Goal: Find specific page/section: Find specific page/section

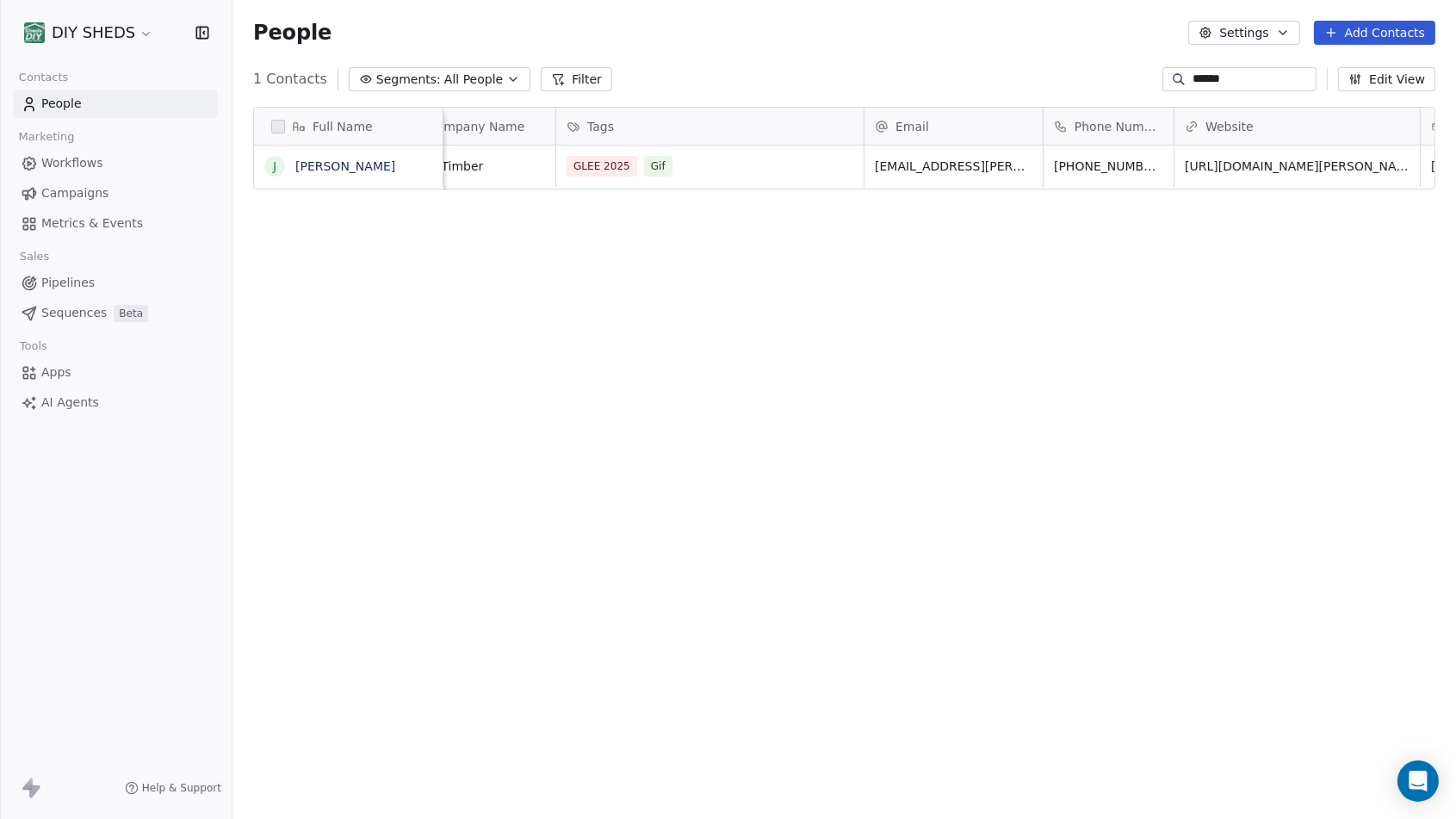
scroll to position [707, 1209]
click at [325, 168] on link "[PERSON_NAME]" at bounding box center [346, 166] width 100 height 14
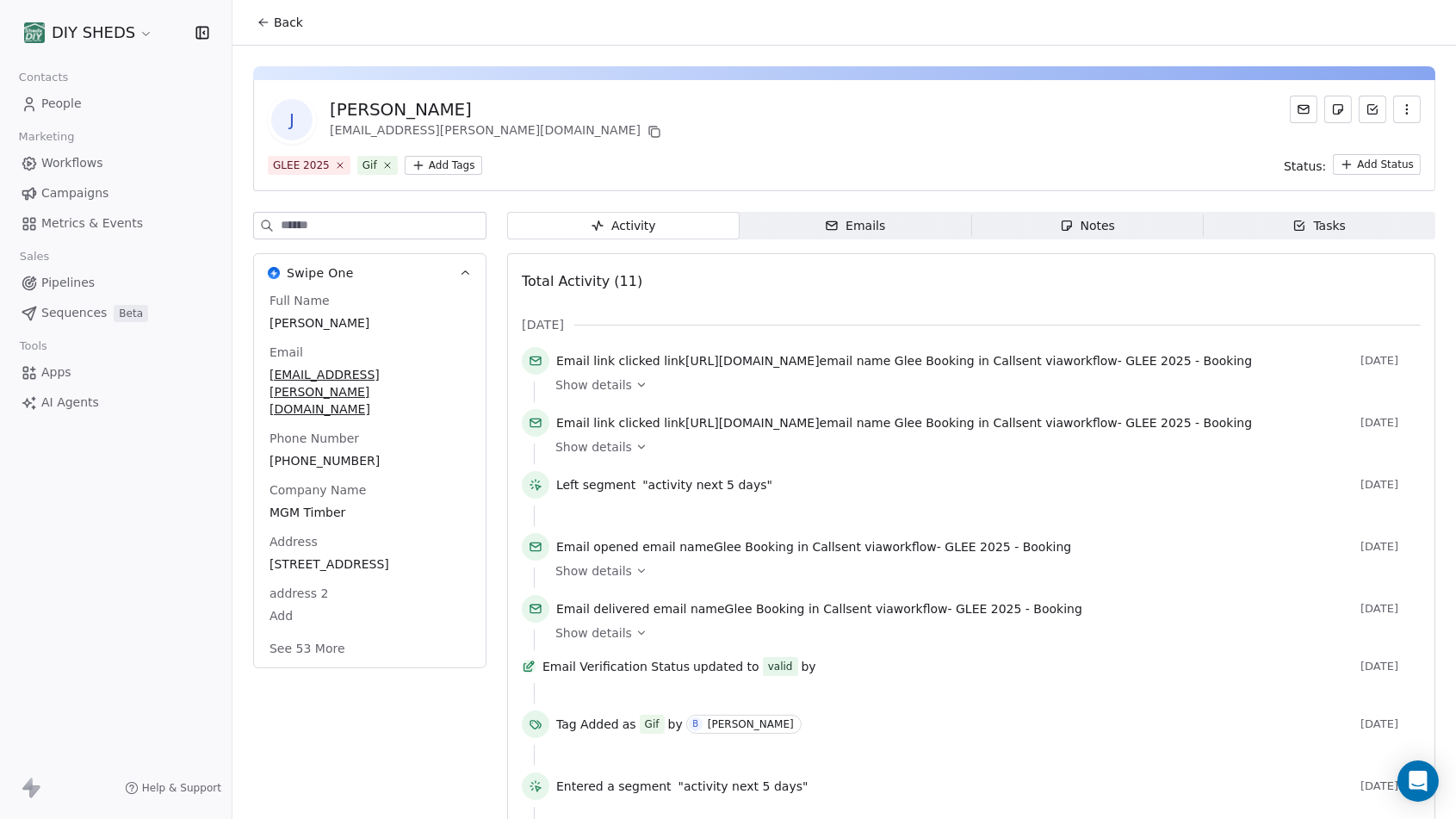
click at [469, 170] on html "DIY SHEDS Contacts People Marketing Workflows Campaigns Metrics & Events Sales …" at bounding box center [728, 410] width 1456 height 819
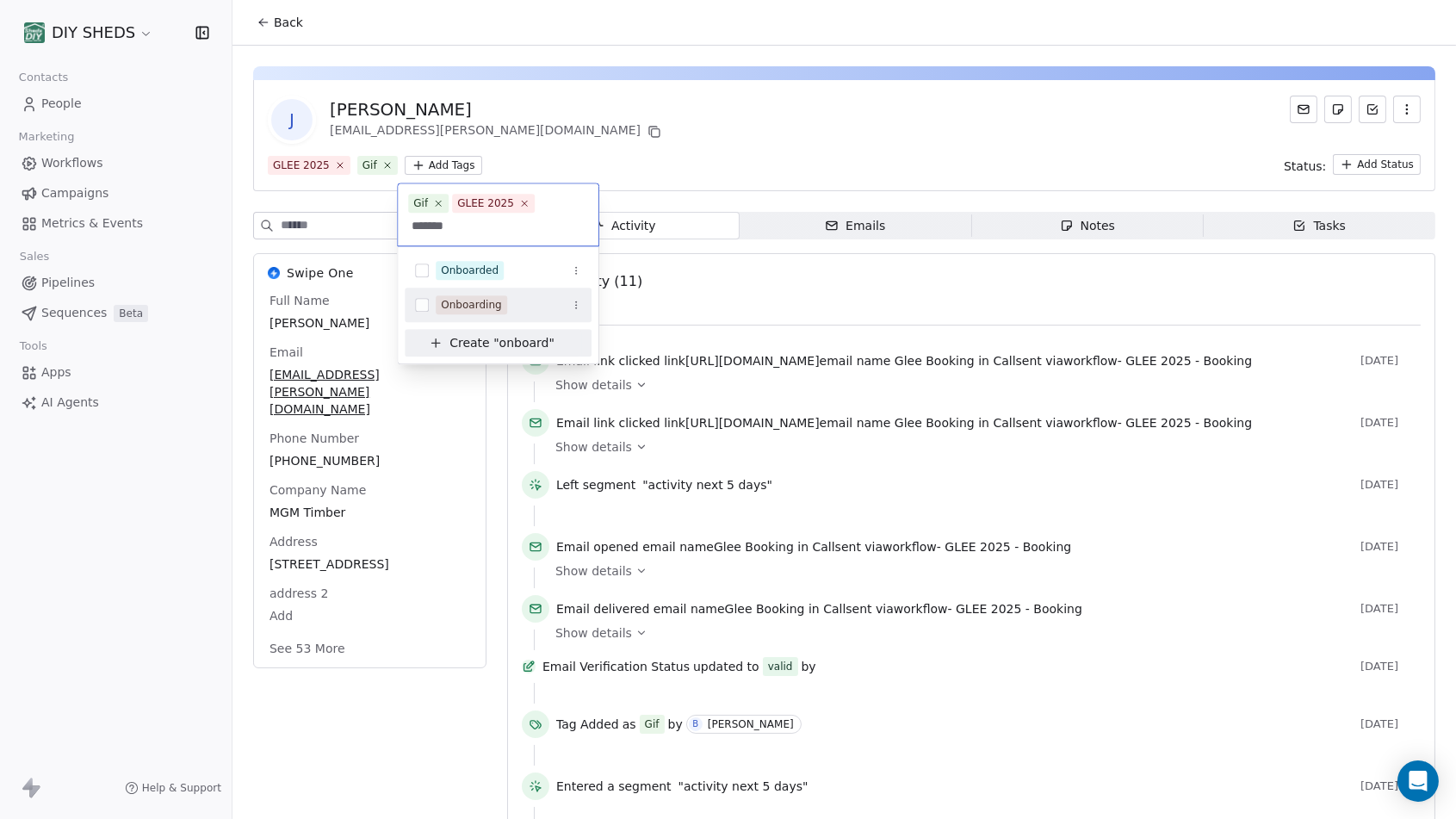
type input "*******"
click at [484, 297] on div "Onboarding" at bounding box center [471, 305] width 61 height 16
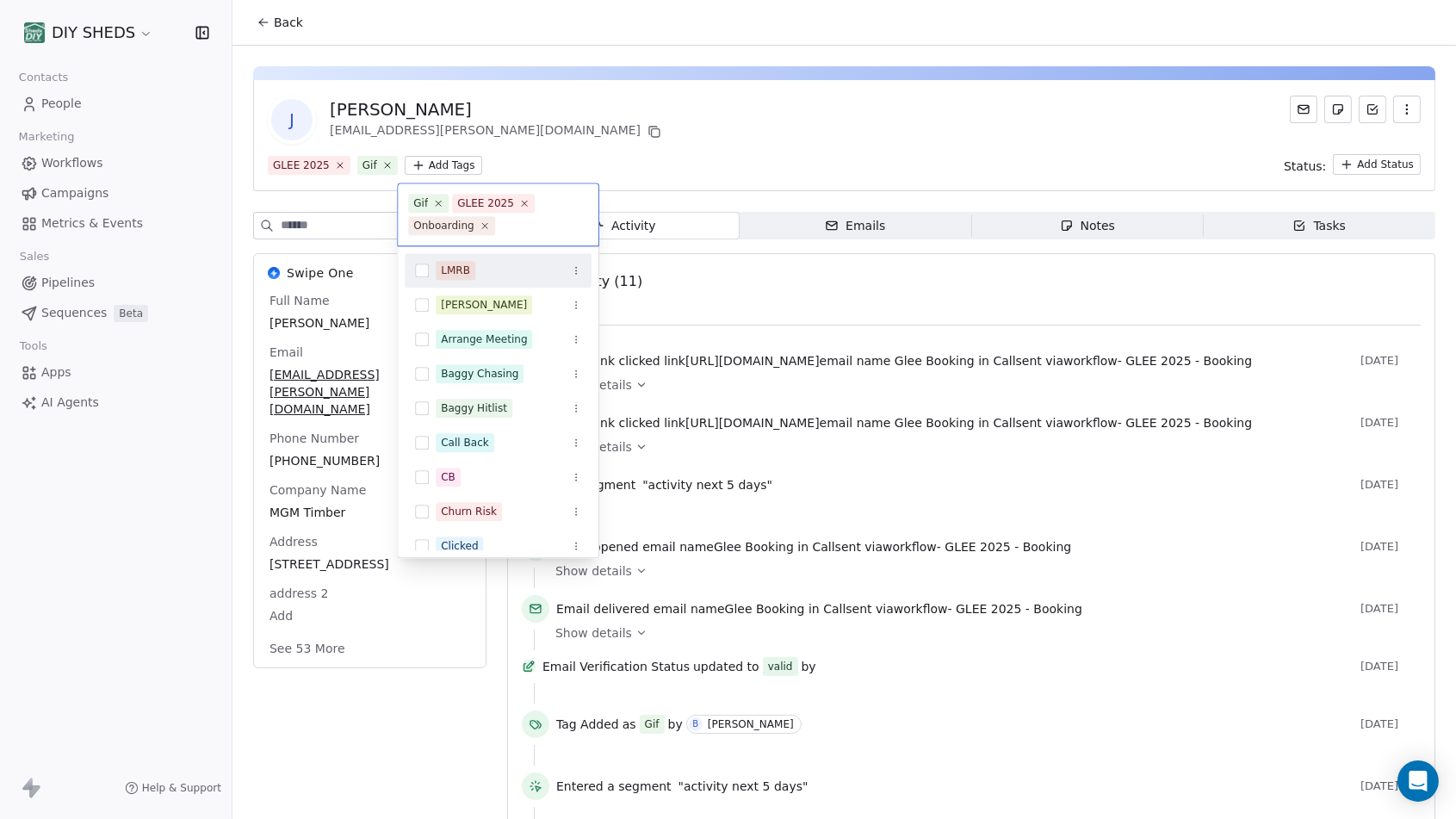
click at [780, 172] on html "DIY SHEDS Contacts People Marketing Workflows Campaigns Metrics & Events Sales …" at bounding box center [728, 410] width 1456 height 819
